Goal: Information Seeking & Learning: Find specific page/section

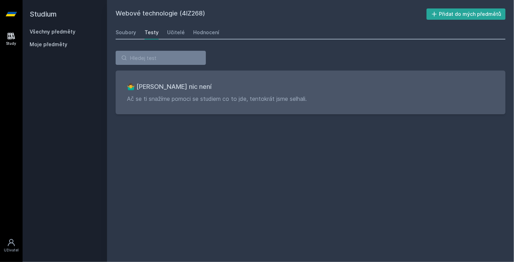
click at [58, 32] on link "Všechny předměty" at bounding box center [53, 32] width 46 height 6
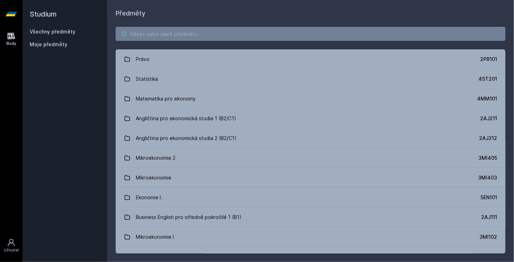
click at [195, 37] on input "search" at bounding box center [311, 34] width 390 height 14
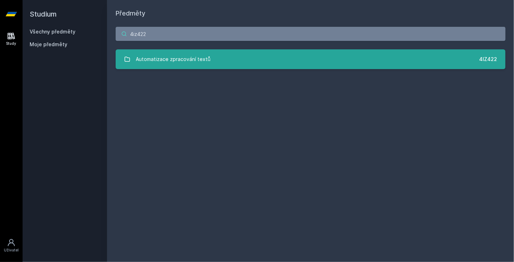
type input "4iz422"
click at [230, 55] on link "Automatizace zpracování textů 4IZ422" at bounding box center [311, 59] width 390 height 20
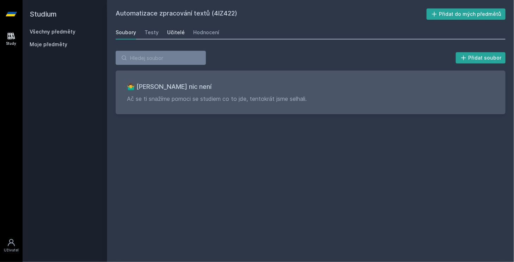
click at [171, 33] on div "Učitelé" at bounding box center [176, 32] width 18 height 7
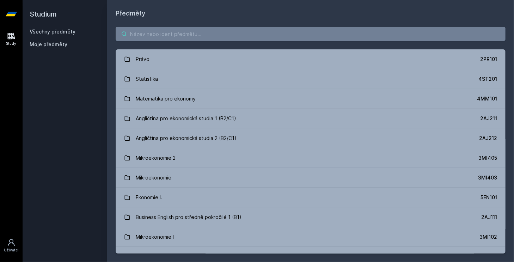
click at [225, 35] on input "search" at bounding box center [311, 34] width 390 height 14
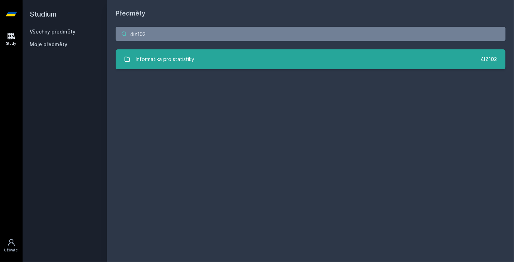
type input "4iz102"
click at [169, 52] on div "Informatika pro statistiky" at bounding box center [165, 59] width 59 height 14
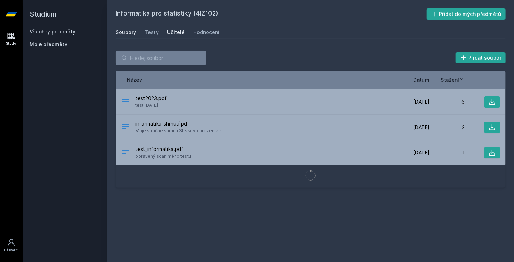
click at [175, 29] on div "Učitelé" at bounding box center [176, 32] width 18 height 7
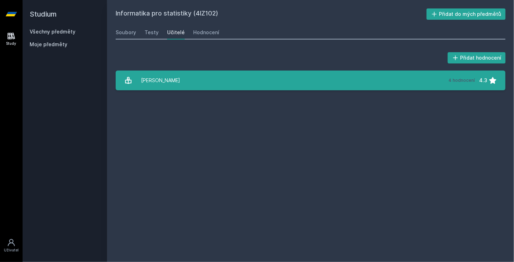
click at [203, 82] on link "[PERSON_NAME] 4 hodnocení 4.3" at bounding box center [311, 80] width 390 height 20
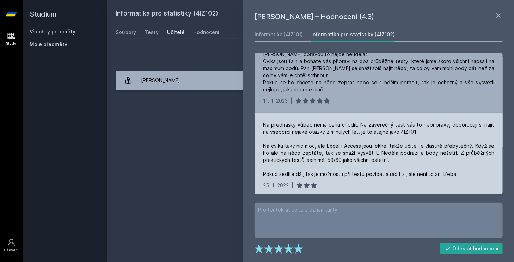
scroll to position [281, 0]
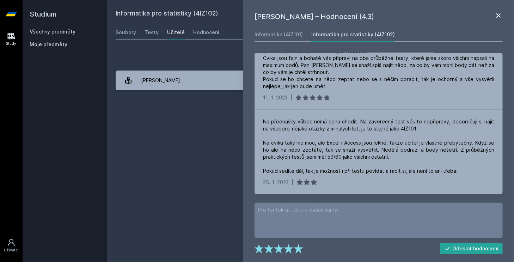
click at [500, 15] on icon at bounding box center [498, 15] width 8 height 8
